Goal: Task Accomplishment & Management: Use online tool/utility

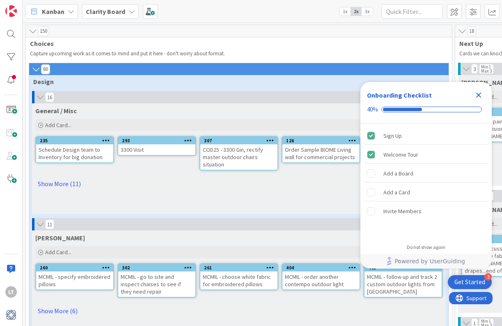
click at [479, 93] on icon "Close Checklist" at bounding box center [479, 95] width 10 height 10
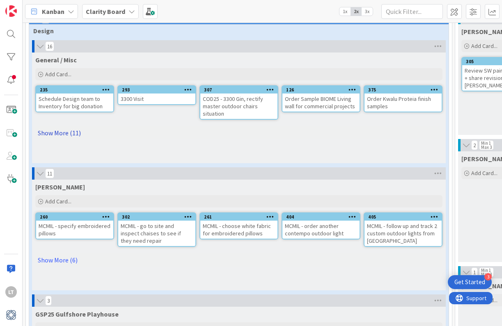
click at [62, 130] on link "Show More (11)" at bounding box center [238, 132] width 407 height 13
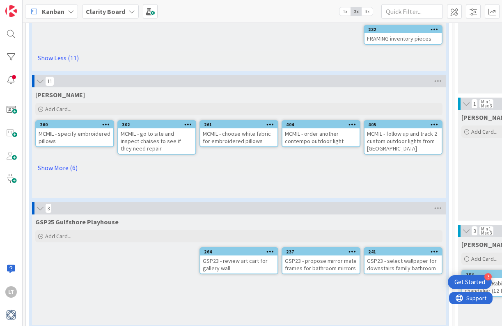
scroll to position [224, 0]
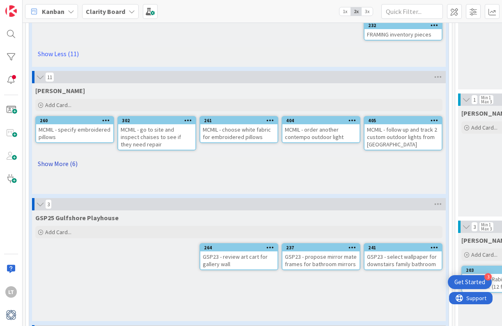
click at [55, 162] on link "Show More (6)" at bounding box center [238, 163] width 407 height 13
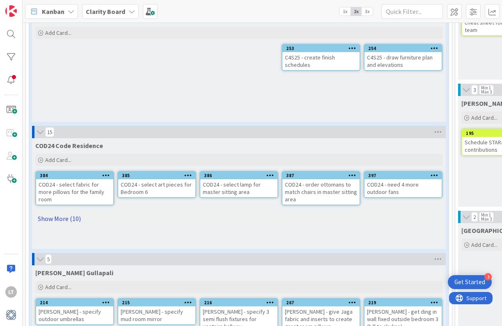
scroll to position [615, 0]
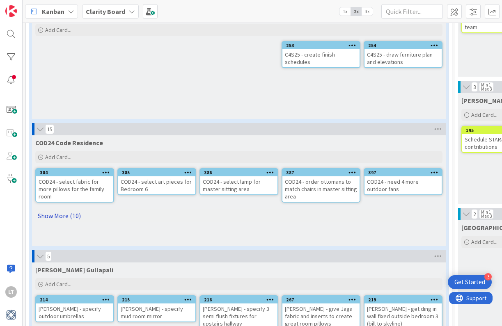
click at [69, 210] on link "Show More (10)" at bounding box center [238, 215] width 407 height 13
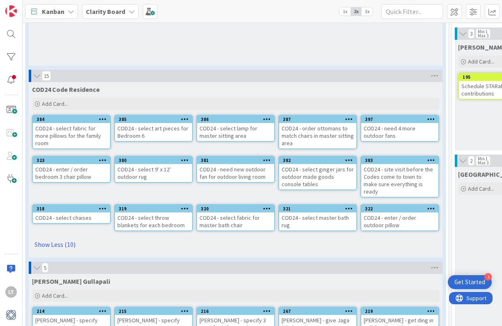
scroll to position [672, 6]
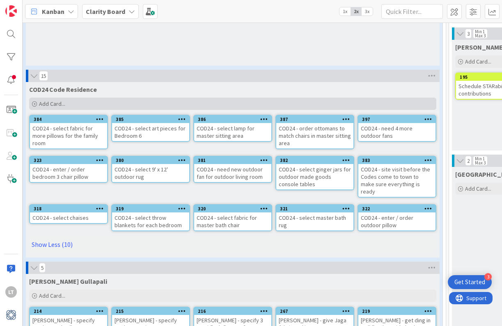
click at [66, 99] on div "Add Card..." at bounding box center [232, 104] width 407 height 12
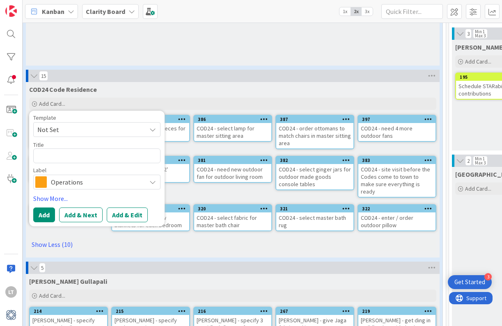
type textarea "x"
type textarea "p"
type textarea "x"
type textarea "pi"
type textarea "x"
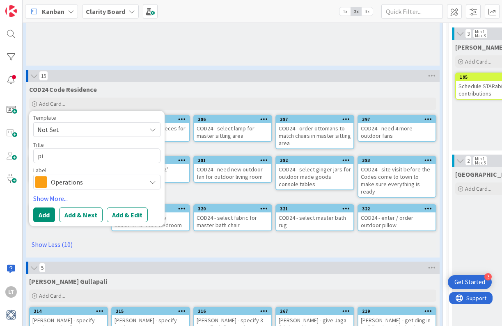
type textarea "p"
type textarea "x"
type textarea "C"
type textarea "x"
type textarea "CO"
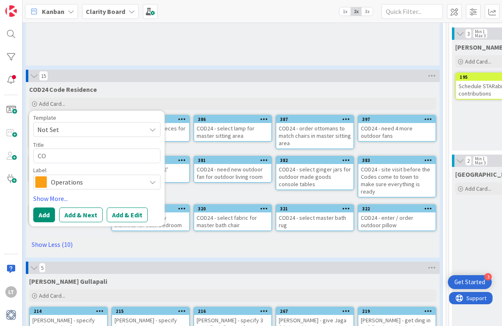
type textarea "x"
type textarea "COD"
type textarea "x"
type textarea "COD-"
type textarea "x"
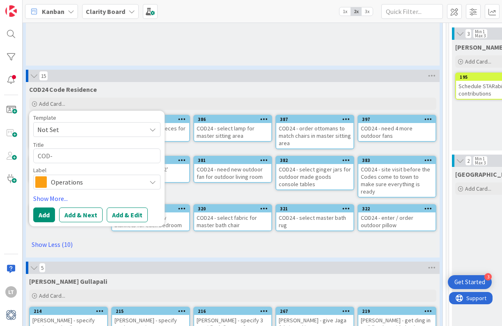
type textarea "COD-2"
type textarea "x"
type textarea "COD-24"
type textarea "x"
type textarea "COD-24"
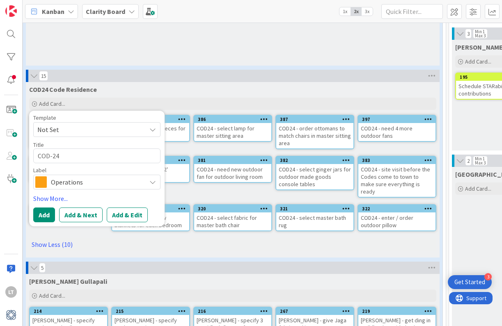
type textarea "x"
type textarea "COD-24 p"
type textarea "x"
type textarea "COD-24 pi"
type textarea "x"
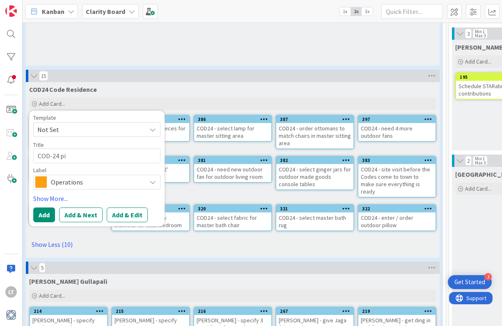
type textarea "COD-24 pic"
type textarea "x"
type textarea "COD-24 pick"
type textarea "x"
type textarea "COD-24 pick"
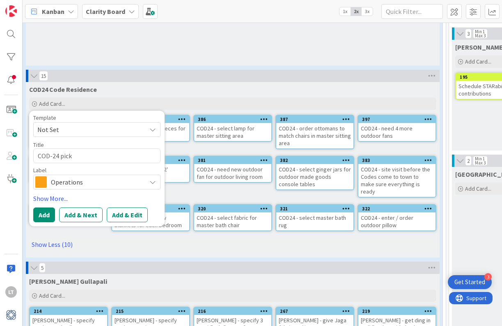
type textarea "x"
type textarea "COD-24 pick u"
type textarea "x"
type textarea "COD-24 pick up"
type textarea "x"
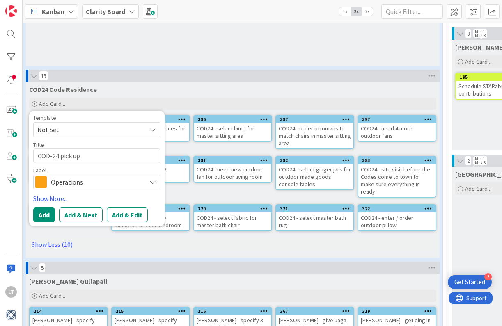
type textarea "COD-24 pick up"
type textarea "x"
type textarea "COD-24 pick up a"
type textarea "x"
type textarea "COD-24 pick up ar"
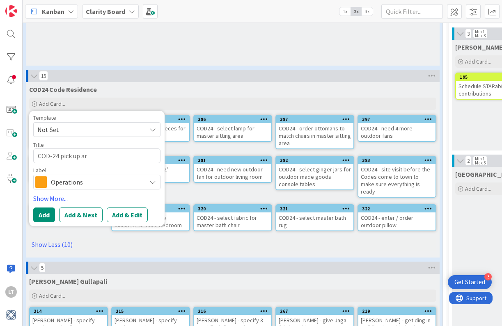
type textarea "x"
type textarea "COD-24 pick up art"
type textarea "x"
type textarea "COD-24 pick up art"
type textarea "x"
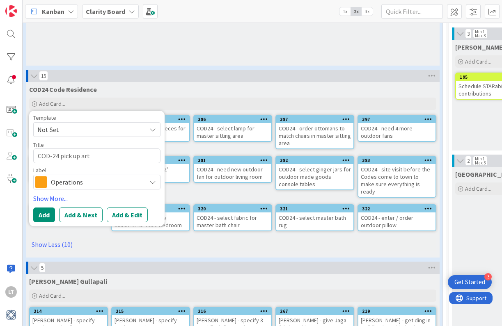
type textarea "COD-24 pick up art a"
type textarea "x"
type textarea "COD-24 pick up art an"
type textarea "x"
type textarea "COD-24 pick up art and"
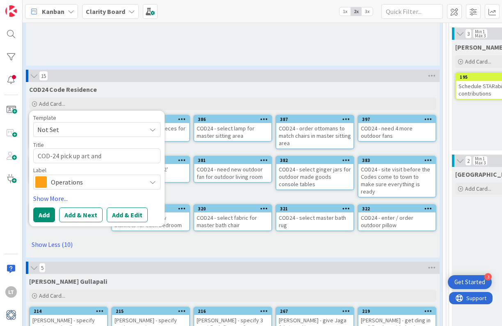
type textarea "x"
type textarea "COD-24 pick up art and"
type textarea "x"
type textarea "COD-24 pick up art and e"
type textarea "x"
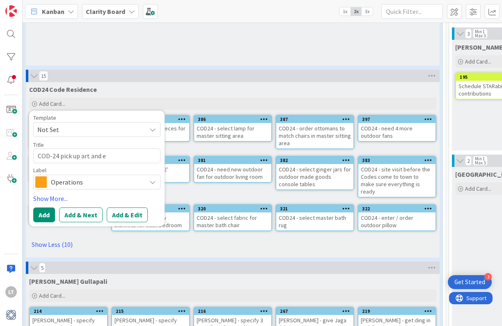
type textarea "COD-24 pick up art and"
type textarea "x"
type textarea "COD-24 pick up art and a"
type textarea "x"
type textarea "COD-24 pick up art and ac"
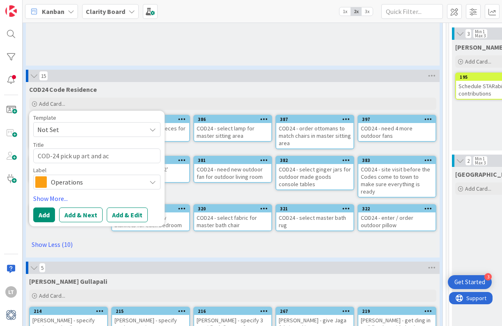
type textarea "x"
type textarea "COD-24 pick up art and acc"
type textarea "x"
type textarea "COD-24 pick up art and acce"
type textarea "x"
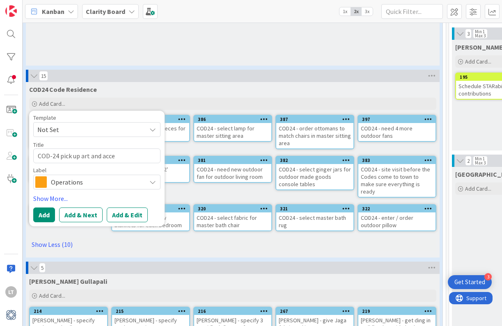
type textarea "COD-24 pick up art and acces"
type textarea "x"
type textarea "COD-24 pick up art and access"
type textarea "x"
type textarea "COD-24 pick up art and accesso"
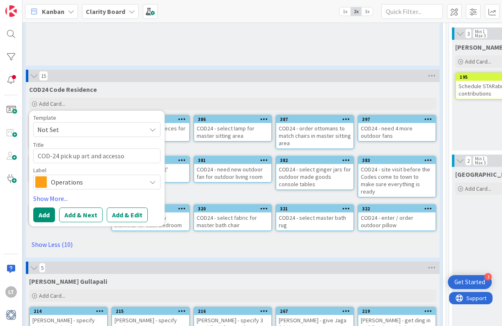
type textarea "x"
type textarea "COD-24 pick up art and accessor"
type textarea "x"
type textarea "COD-24 pick up art and accessori"
type textarea "x"
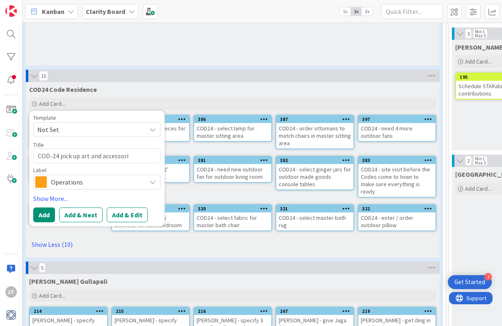
type textarea "COD-24 pick up art and accessorie"
type textarea "x"
type textarea "COD-24 pick up art and accessories"
type textarea "x"
type textarea "COD-24 pick up art and accessories"
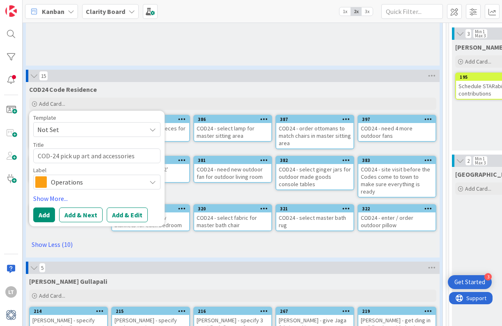
type textarea "x"
type textarea "COD-24 pick up art and accessories f"
type textarea "x"
type textarea "COD-24 pick up art and accessories fr"
type textarea "x"
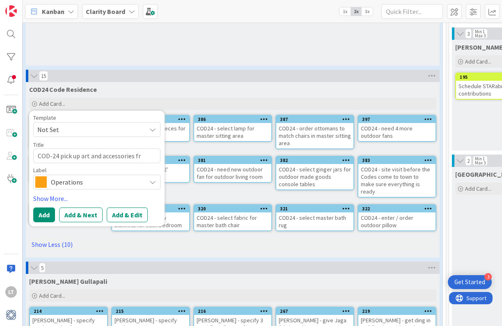
type textarea "COD-24 pick up art and accessories fro"
type textarea "x"
type textarea "COD-24 pick up art and accessories fro"
type textarea "x"
type textarea "COD-24 pick up art and accessories fro"
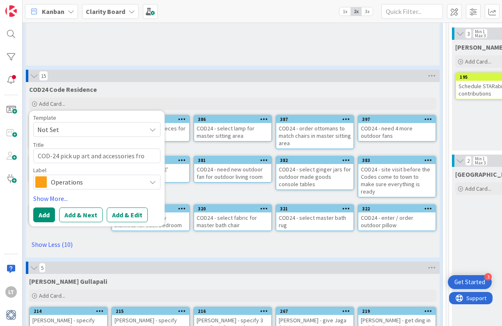
type textarea "x"
type textarea "COD-24 pick up art and accessories from"
type textarea "x"
type textarea "COD-24 pick up art and accessories from"
type textarea "x"
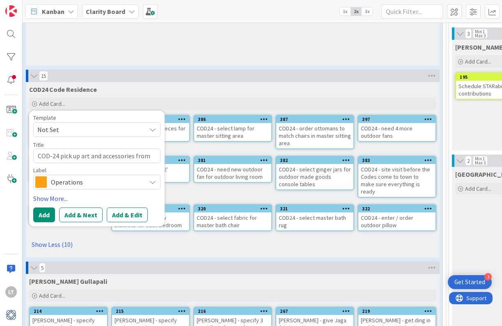
type textarea "COD-24 pick up art and accessories from S"
type textarea "x"
type textarea "COD-24 pick up art and accessories from Sk"
type textarea "x"
type textarea "COD-24 pick up art and accessories from Sky"
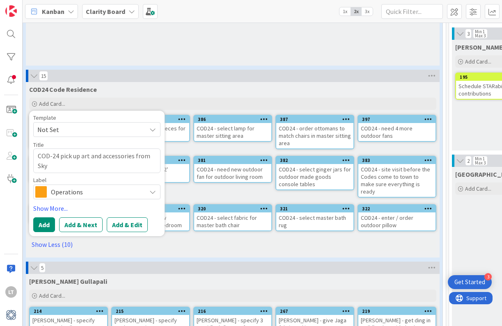
type textarea "x"
type textarea "COD-24 pick up art and accessories from Skyl"
type textarea "x"
type textarea "COD-24 pick up art and accessories from [GEOGRAPHIC_DATA]"
type textarea "x"
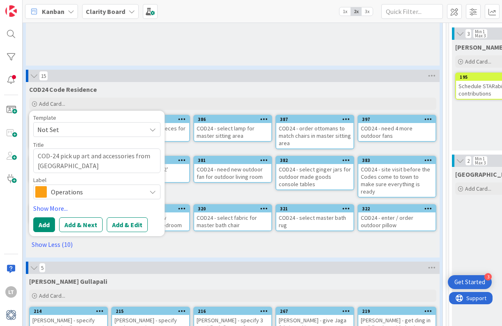
type textarea "COD-24 pick up art and accessories from [GEOGRAPHIC_DATA]"
type textarea "x"
type textarea "COD-24 pick up art and accessories from Skyline"
type textarea "x"
type textarea "COD-24 pick up art and accessories from Skyline"
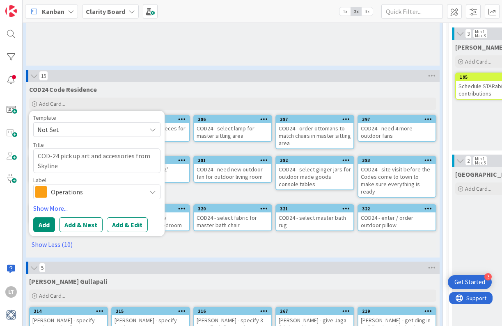
type textarea "x"
type textarea "COD-24 pick up art and accessories from Skyline ("
type textarea "x"
type textarea "COD-24 pick up art and accessories from Skyline (p"
type textarea "x"
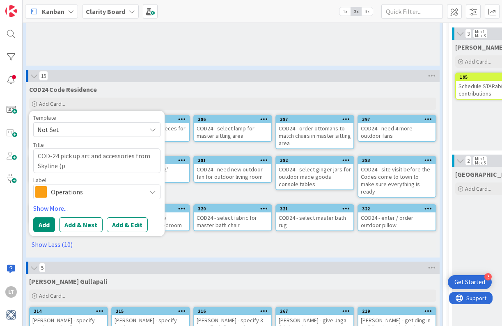
type textarea "COD-24 pick up art and accessories from Skyline (pi"
type textarea "x"
type textarea "COD-24 pick up art and accessories from Skyline (pil"
type textarea "x"
type textarea "COD-24 pick up art and accessories from Skyline (pile"
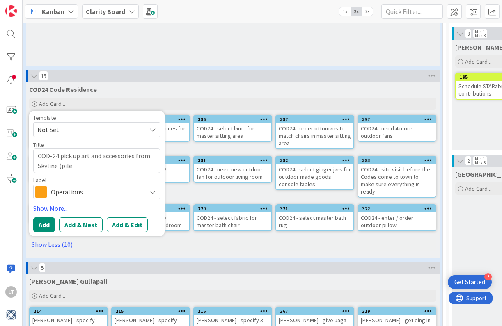
type textarea "x"
type textarea "COD-24 pick up art and accessories from Skyline (pile"
type textarea "x"
type textarea "COD-24 pick up art and accessories from Skyline (pile i"
type textarea "x"
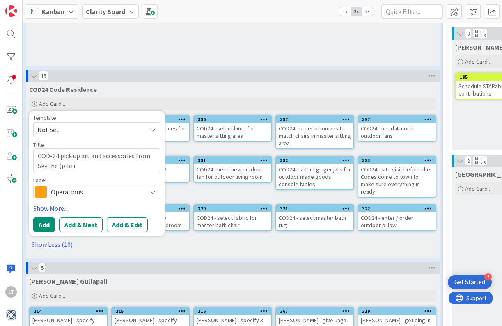
type textarea "COD-24 pick up art and accessories from Skyline (pile in"
type textarea "x"
type textarea "COD-24 pick up art and accessories from Skyline (pile in"
type textarea "x"
type textarea "COD-24 pick up art and accessories from Skyline (pile in a"
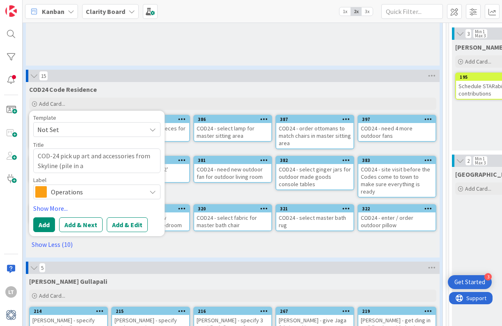
type textarea "x"
type textarea "COD-24 pick up art and accessories from Skyline (pile in ac"
type textarea "x"
type textarea "COD-24 pick up art and accessories from Skyline (pile in acc"
type textarea "x"
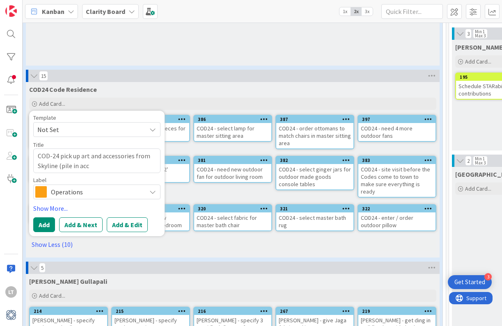
type textarea "COD-24 pick up art and accessories from Skyline (pile in acce"
type textarea "x"
type textarea "COD-24 pick up art and accessories from Skyline (pile in acces"
type textarea "x"
type textarea "COD-24 pick up art and accessories from Skyline (pile in access"
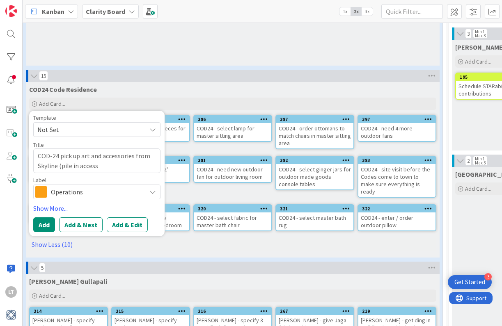
type textarea "x"
type textarea "COD-24 pick up art and accessories from Skyline (pile in accesso"
type textarea "x"
type textarea "COD-24 pick up art and accessories from Skyline (pile in accessor"
type textarea "x"
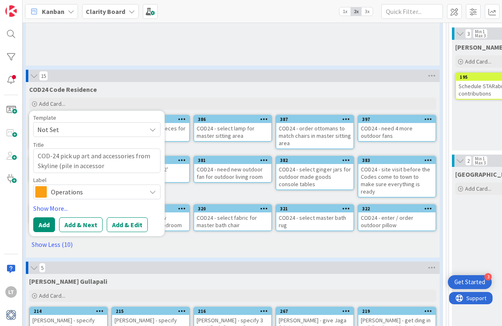
type textarea "COD-24 pick up art and accessories from Skyline (pile in accessory"
type textarea "x"
type textarea "COD-24 pick up art and accessories from Skyline (pile in accessory"
type textarea "x"
type textarea "COD-24 pick up art and accessories from Skyline (pile in accessory r"
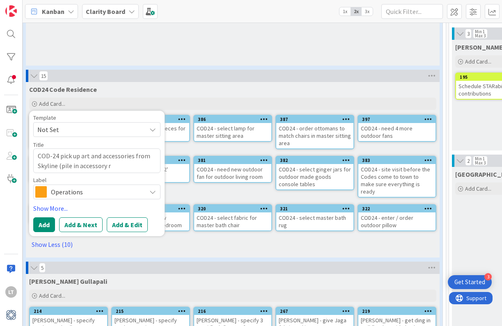
type textarea "x"
type textarea "COD-24 pick up art and accessories from Skyline (pile in accessory ro"
type textarea "x"
type textarea "COD-24 pick up art and accessories from Skyline (pile in accessory roo"
type textarea "x"
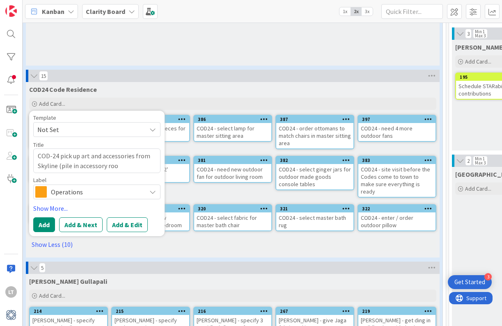
type textarea "COD-24 pick up art and accessories from Skyline (pile in accessory room"
type textarea "x"
type textarea "COD-24 pick up art and accessories from Skyline (pile in accessory room0"
type textarea "x"
type textarea "COD-24 pick up art and accessories from Skyline (pile in accessory room"
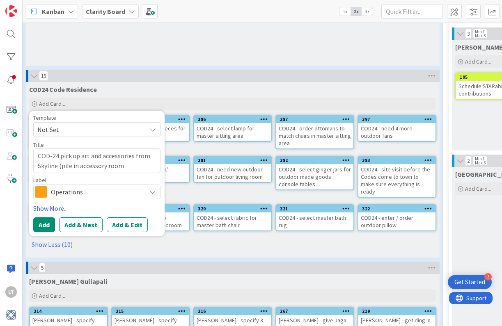
type textarea "x"
type textarea "COD-24 pick up art and accessories from Skyline (pile in accessory room)"
click at [95, 186] on span "Operations" at bounding box center [96, 191] width 91 height 11
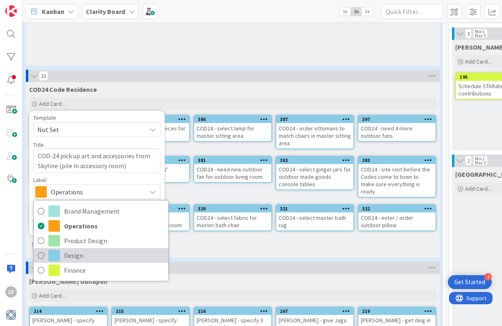
click at [65, 254] on span "Design" at bounding box center [114, 256] width 100 height 12
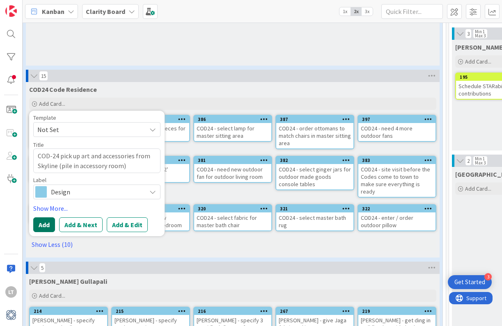
click at [44, 218] on button "Add" at bounding box center [44, 225] width 22 height 15
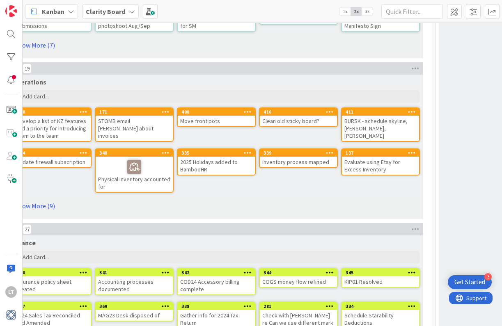
scroll to position [2692, 7]
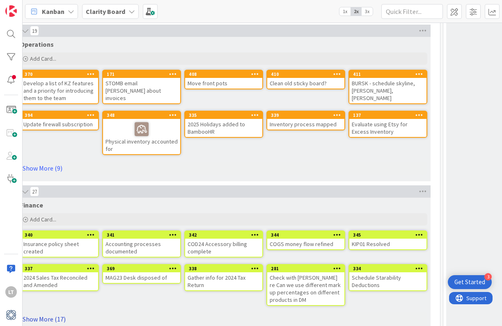
click at [50, 313] on link "Show More (17)" at bounding box center [223, 319] width 407 height 13
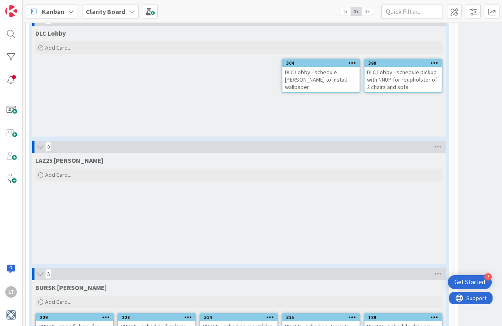
scroll to position [1075, 0]
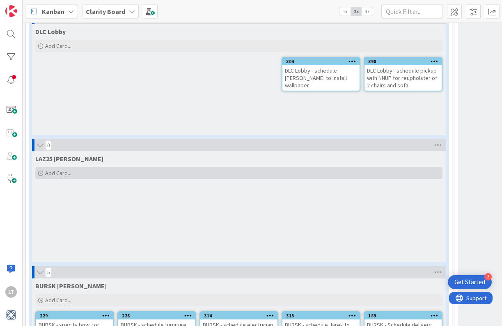
click at [63, 170] on span "Add Card..." at bounding box center [58, 173] width 26 height 7
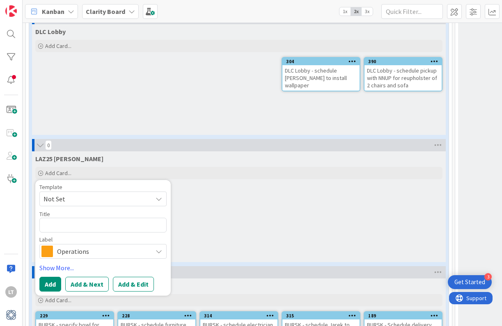
type textarea "x"
type textarea "r"
type textarea "x"
type textarea "re"
type textarea "x"
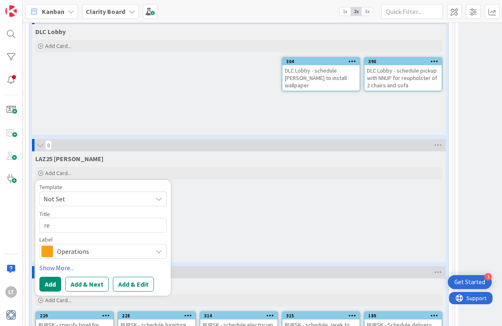
type textarea "red"
type textarea "x"
type textarea "re"
type textarea "x"
type textarea "rev"
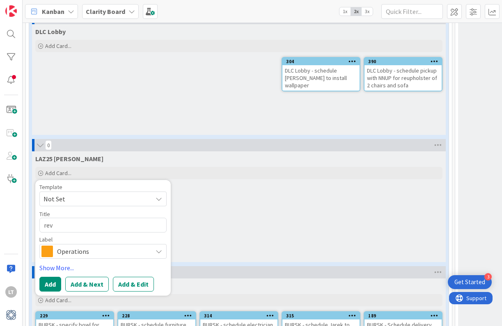
type textarea "x"
type textarea "revo"
type textarea "x"
type textarea "revos"
type textarea "x"
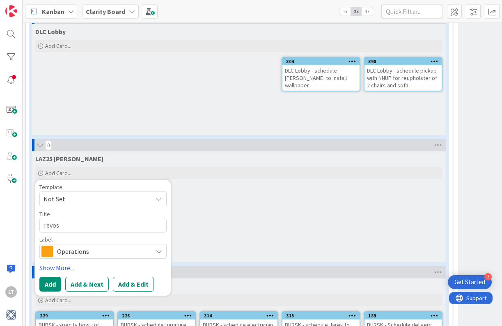
type textarea "revose"
type textarea "x"
type textarea "revise"
type textarea "x"
type textarea "revise"
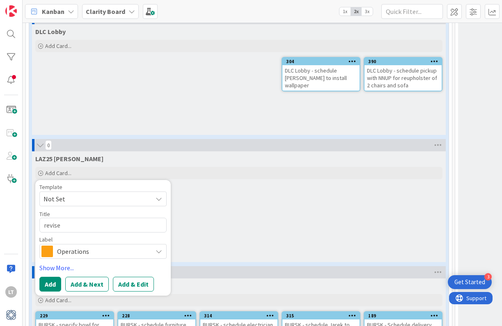
type textarea "x"
type textarea "revis"
type textarea "x"
type textarea "revi"
type textarea "x"
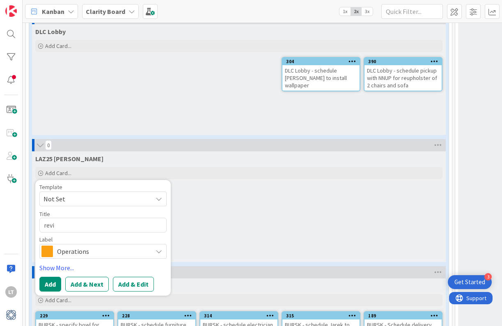
type textarea "rev"
type textarea "x"
type textarea "re"
type textarea "x"
type textarea "r"
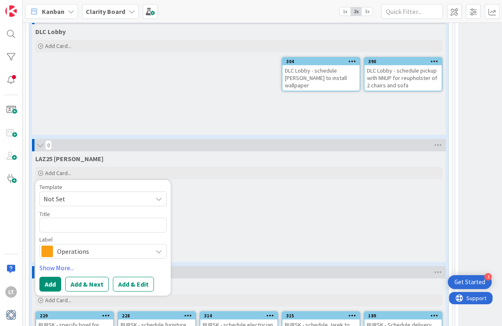
type textarea "x"
type textarea "L"
type textarea "x"
type textarea "LA"
type textarea "x"
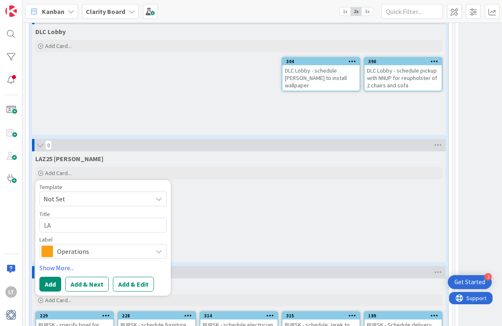
type textarea "LAZ"
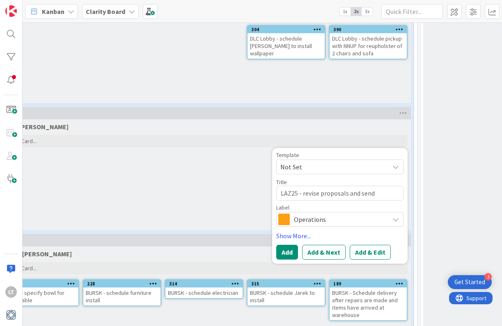
scroll to position [1107, 32]
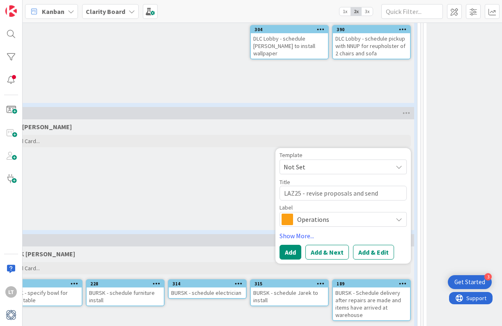
click at [378, 214] on span "Operations" at bounding box center [342, 219] width 91 height 11
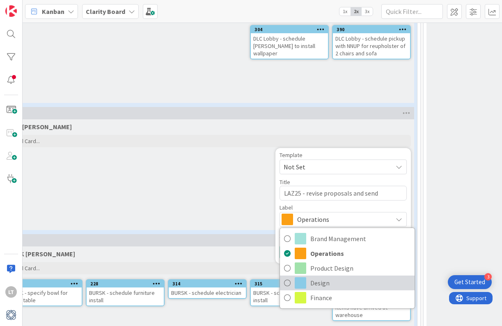
click at [290, 277] on icon at bounding box center [287, 283] width 7 height 12
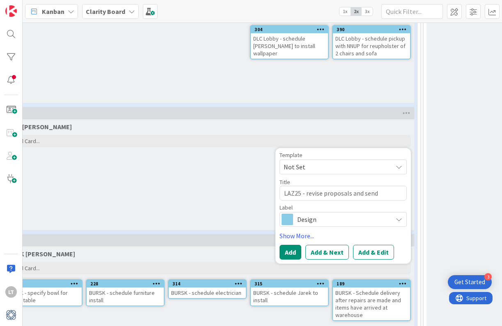
drag, startPoint x: 294, startPoint y: 238, endPoint x: 271, endPoint y: 240, distance: 23.5
click at [294, 245] on button "Add" at bounding box center [291, 252] width 22 height 15
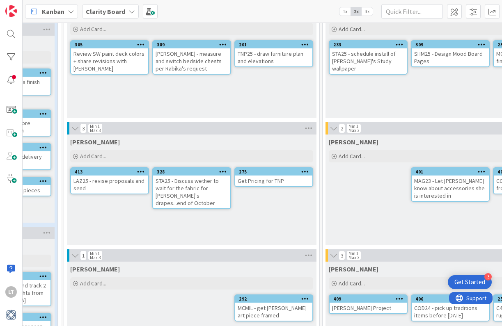
scroll to position [67, 391]
